Goal: Task Accomplishment & Management: Use online tool/utility

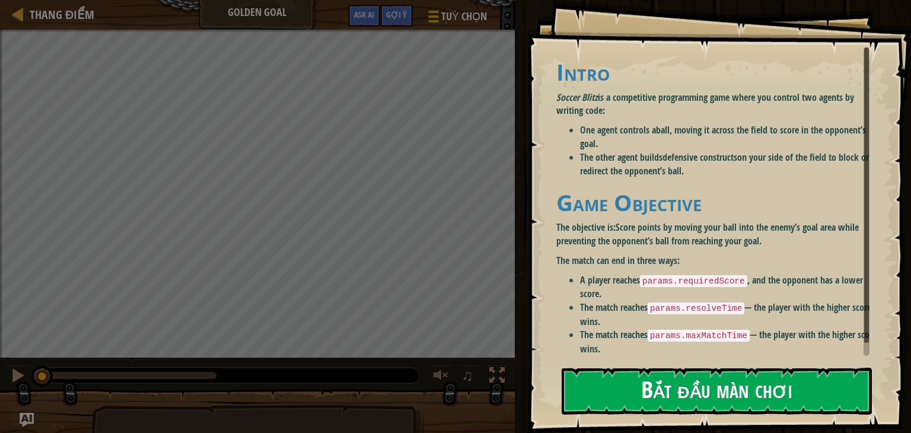
click at [641, 381] on button "Bắt đầu màn chơi" at bounding box center [717, 391] width 310 height 47
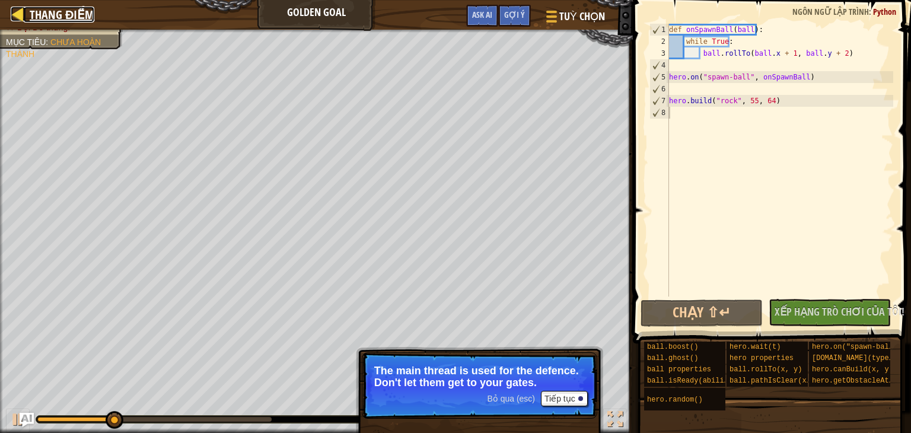
click at [13, 9] on div at bounding box center [18, 14] width 15 height 15
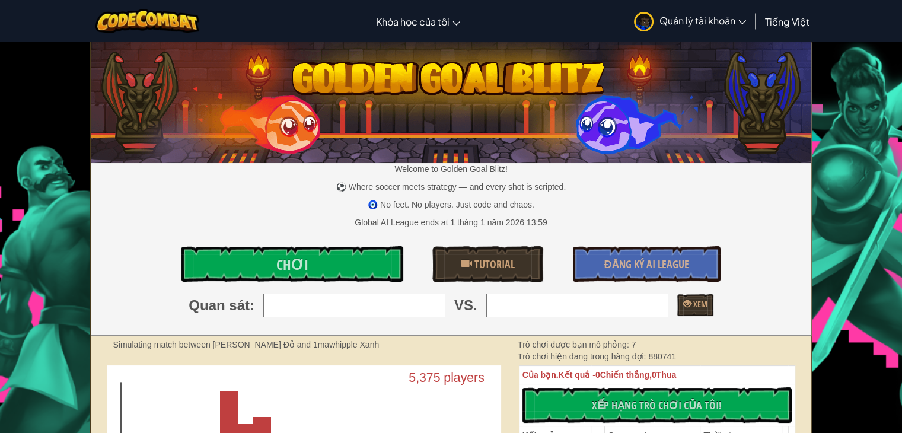
click at [336, 302] on input "search" at bounding box center [354, 306] width 182 height 24
